Goal: Browse casually: Explore the website without a specific task or goal

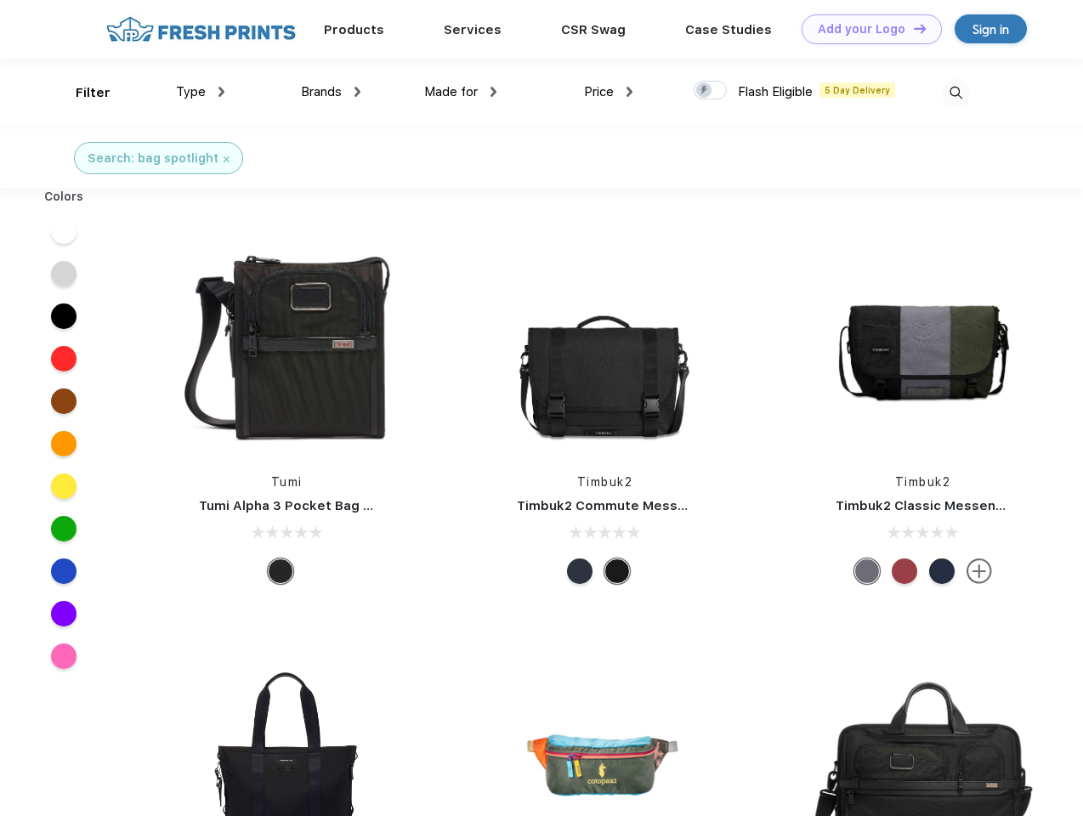
click at [865, 29] on link "Add your Logo Design Tool" at bounding box center [871, 29] width 140 height 30
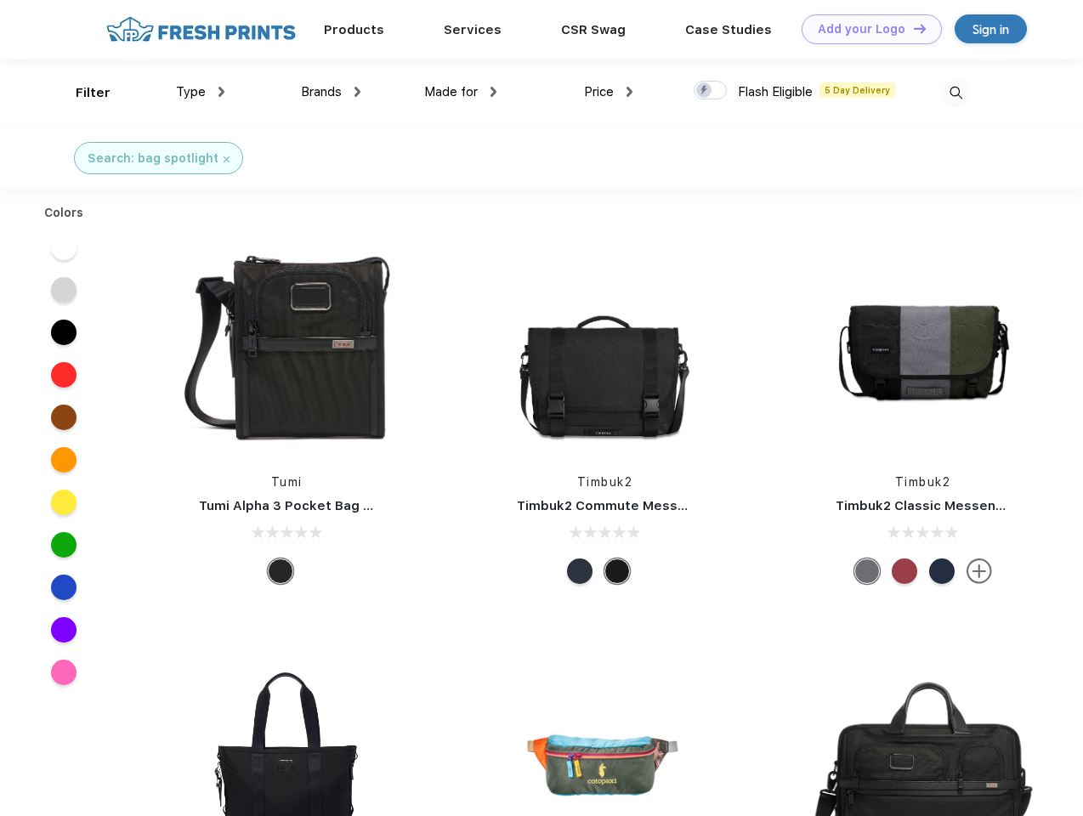
click at [0, 0] on div "Design Tool" at bounding box center [0, 0] width 0 height 0
click at [912, 28] on link "Add your Logo Design Tool" at bounding box center [871, 29] width 140 height 30
click at [82, 93] on div "Filter" at bounding box center [93, 93] width 35 height 20
click at [201, 92] on span "Type" at bounding box center [191, 91] width 30 height 15
click at [331, 92] on span "Brands" at bounding box center [321, 91] width 41 height 15
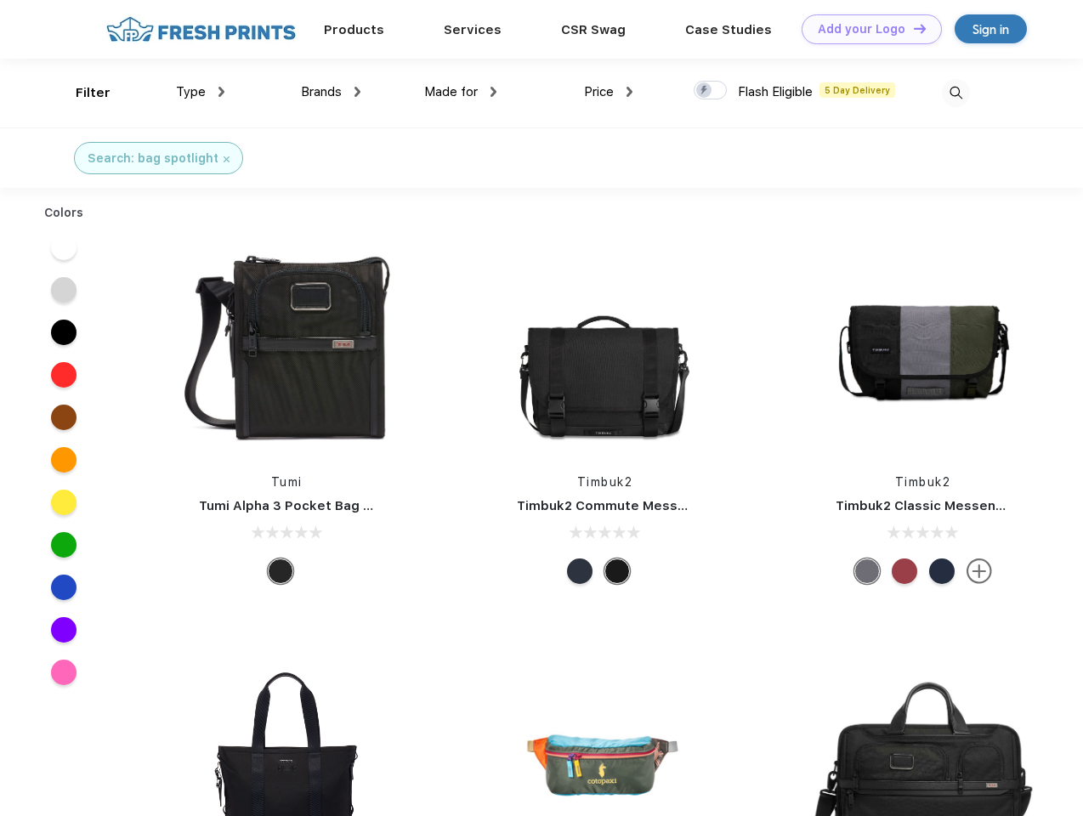
click at [461, 92] on span "Made for" at bounding box center [451, 91] width 54 height 15
click at [609, 92] on span "Price" at bounding box center [599, 91] width 30 height 15
click at [710, 91] on div at bounding box center [709, 90] width 33 height 19
click at [705, 91] on input "checkbox" at bounding box center [698, 85] width 11 height 11
click at [955, 93] on img at bounding box center [956, 93] width 28 height 28
